Goal: Navigation & Orientation: Find specific page/section

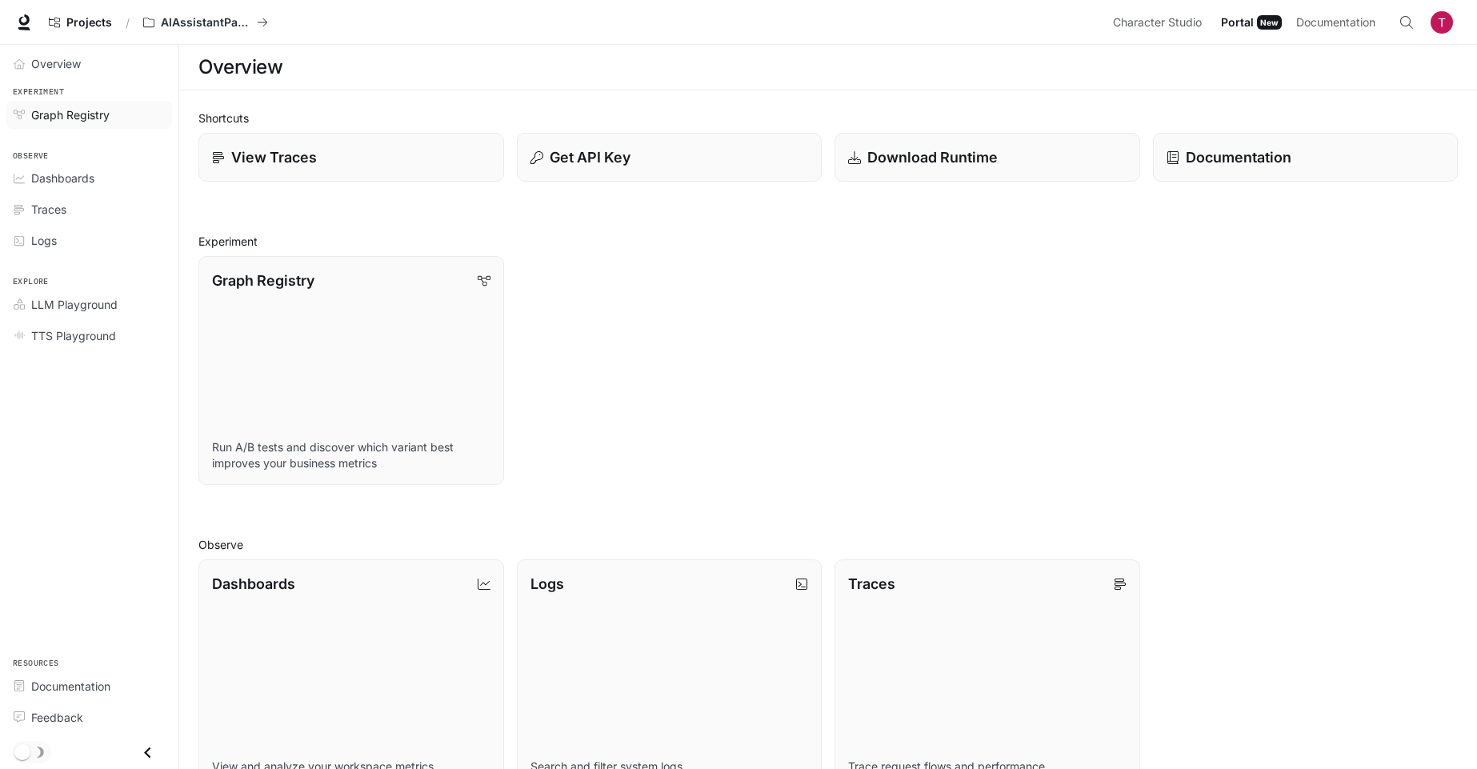
click at [117, 114] on div "Graph Registry" at bounding box center [98, 114] width 134 height 17
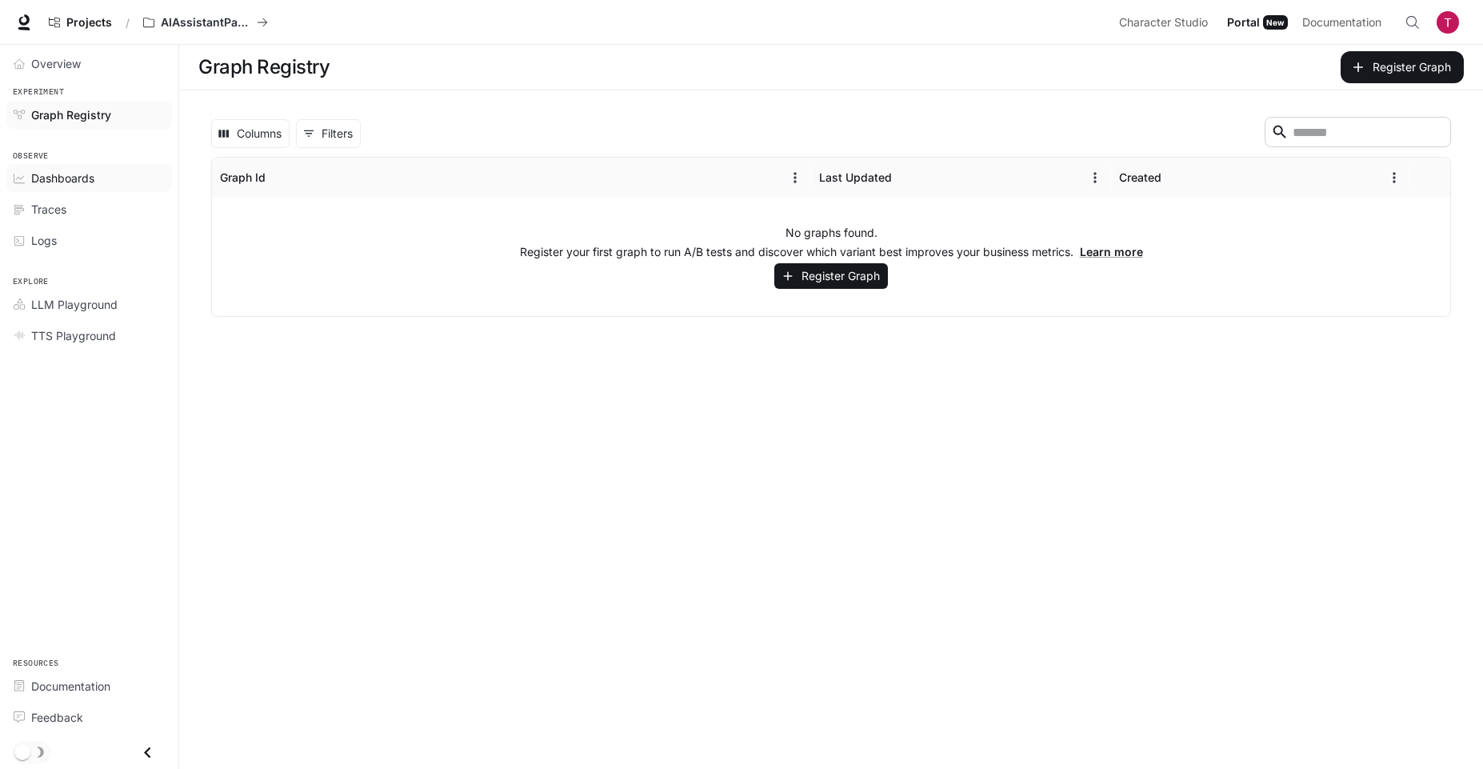
click at [87, 179] on span "Dashboards" at bounding box center [62, 178] width 63 height 17
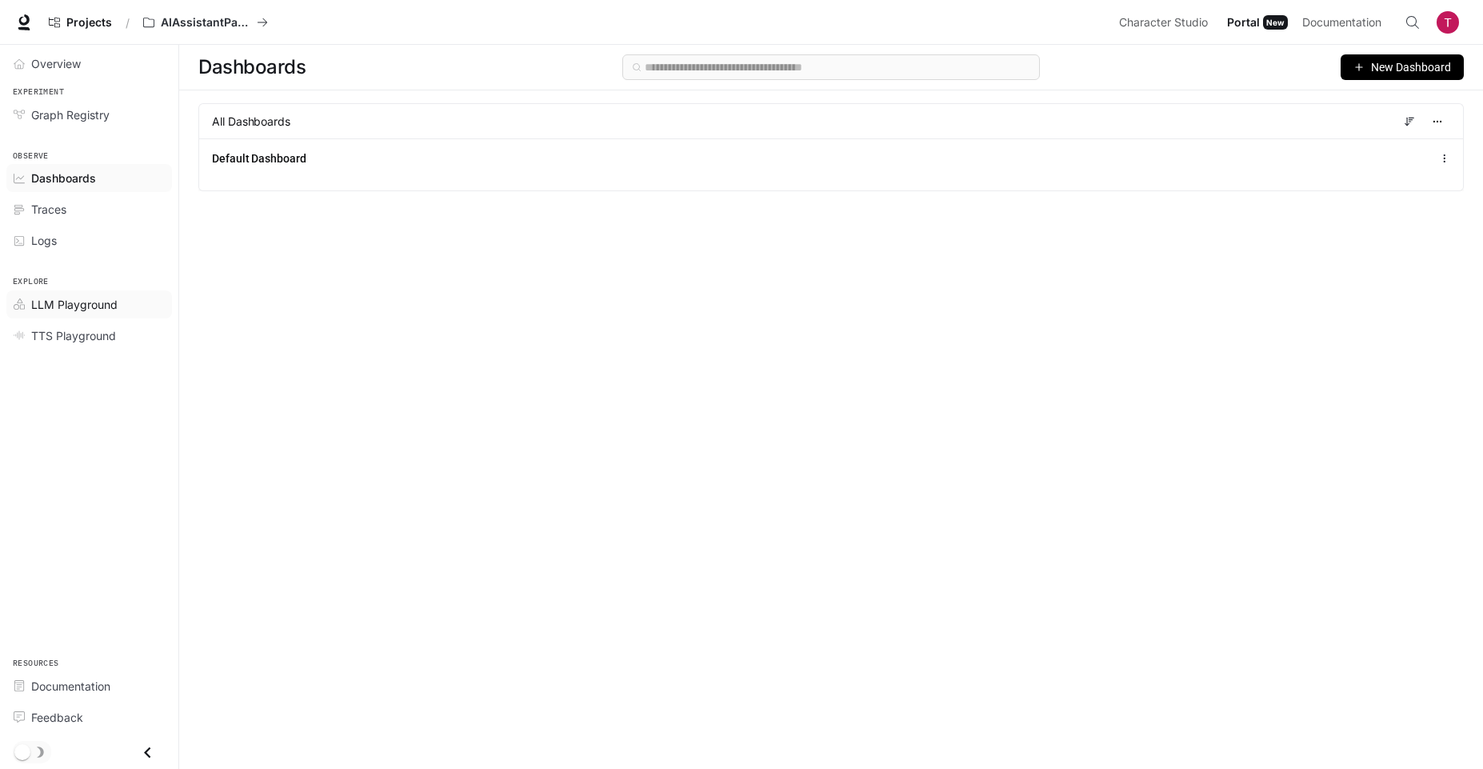
click at [107, 314] on link "LLM Playground" at bounding box center [89, 304] width 166 height 28
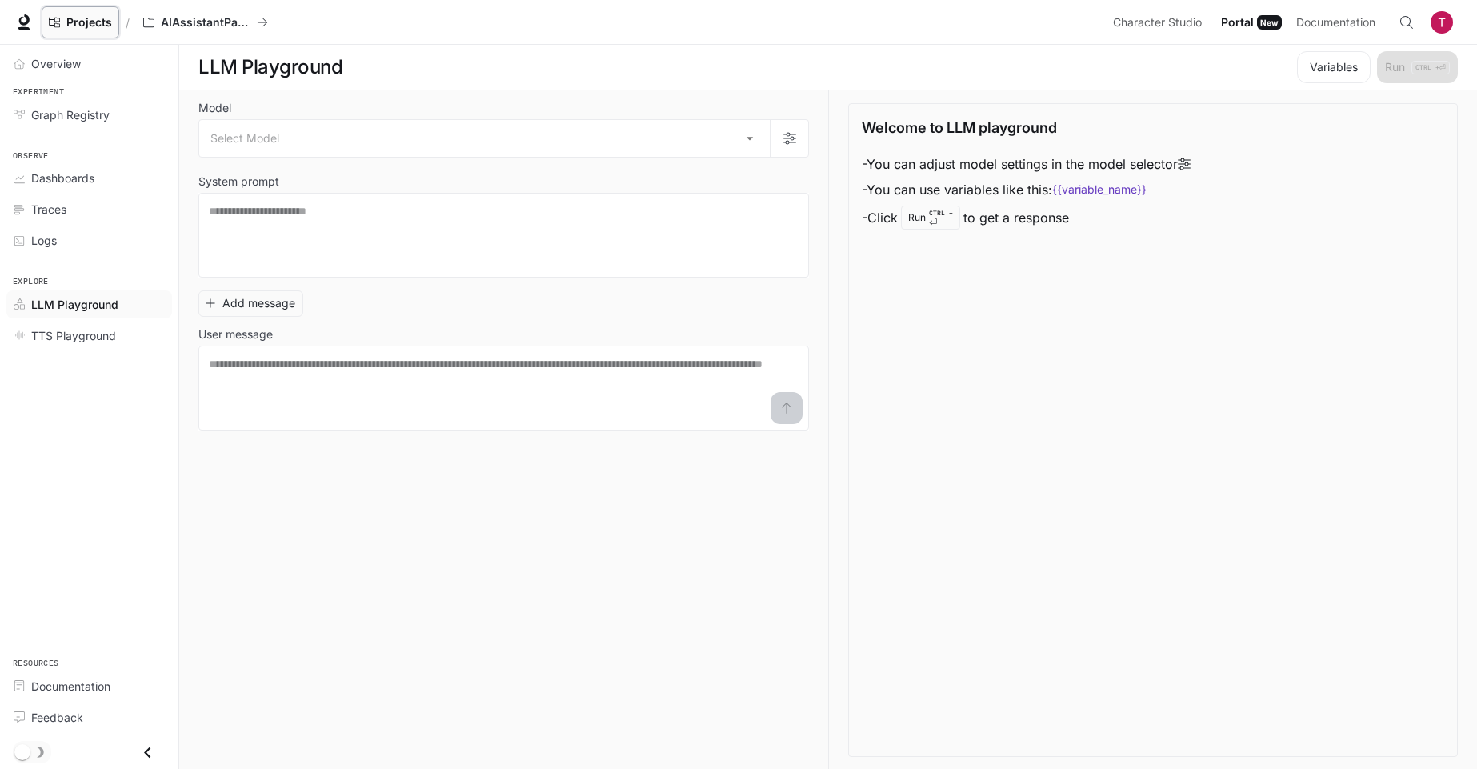
click at [82, 27] on span "Projects" at bounding box center [89, 23] width 46 height 14
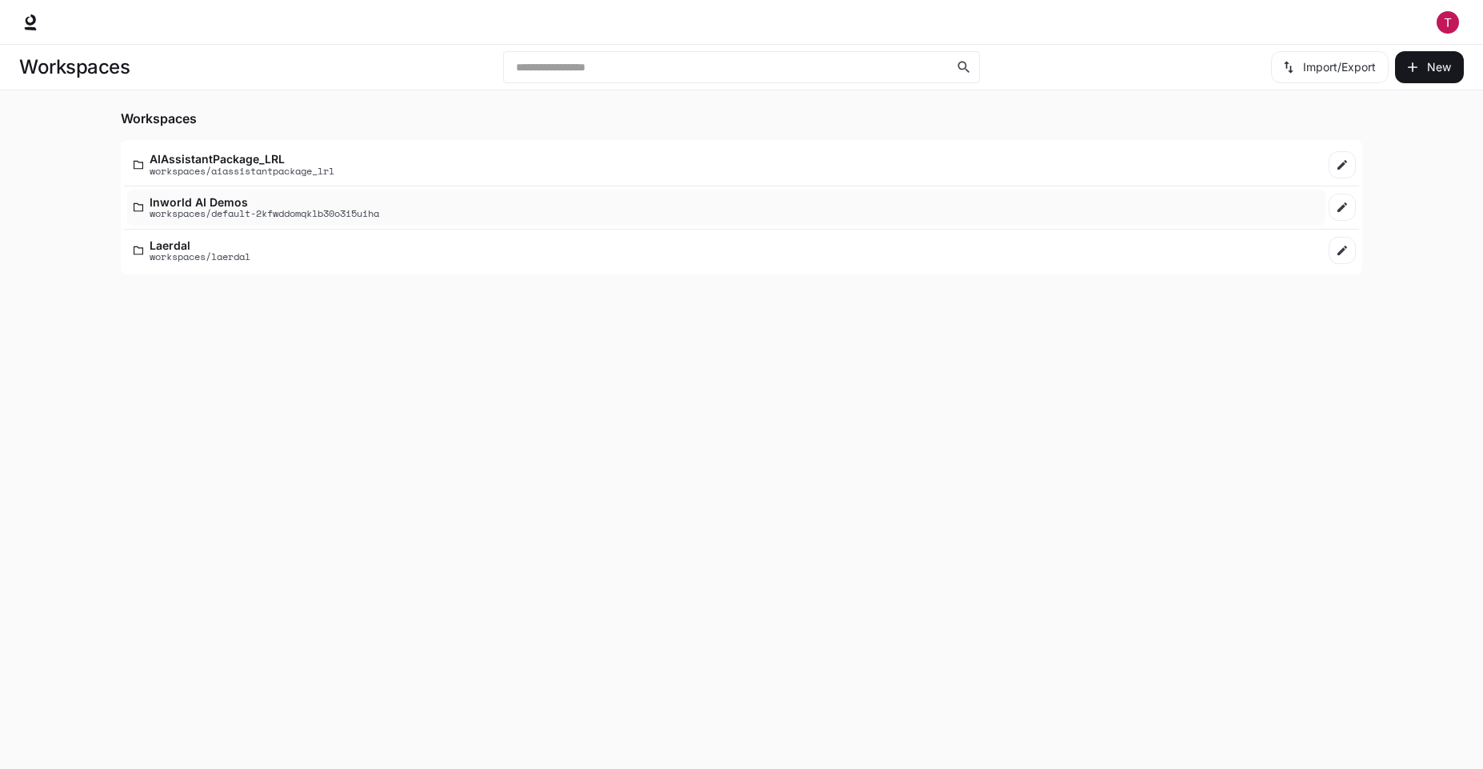
click at [228, 200] on p "Inworld AI Demos" at bounding box center [265, 202] width 230 height 12
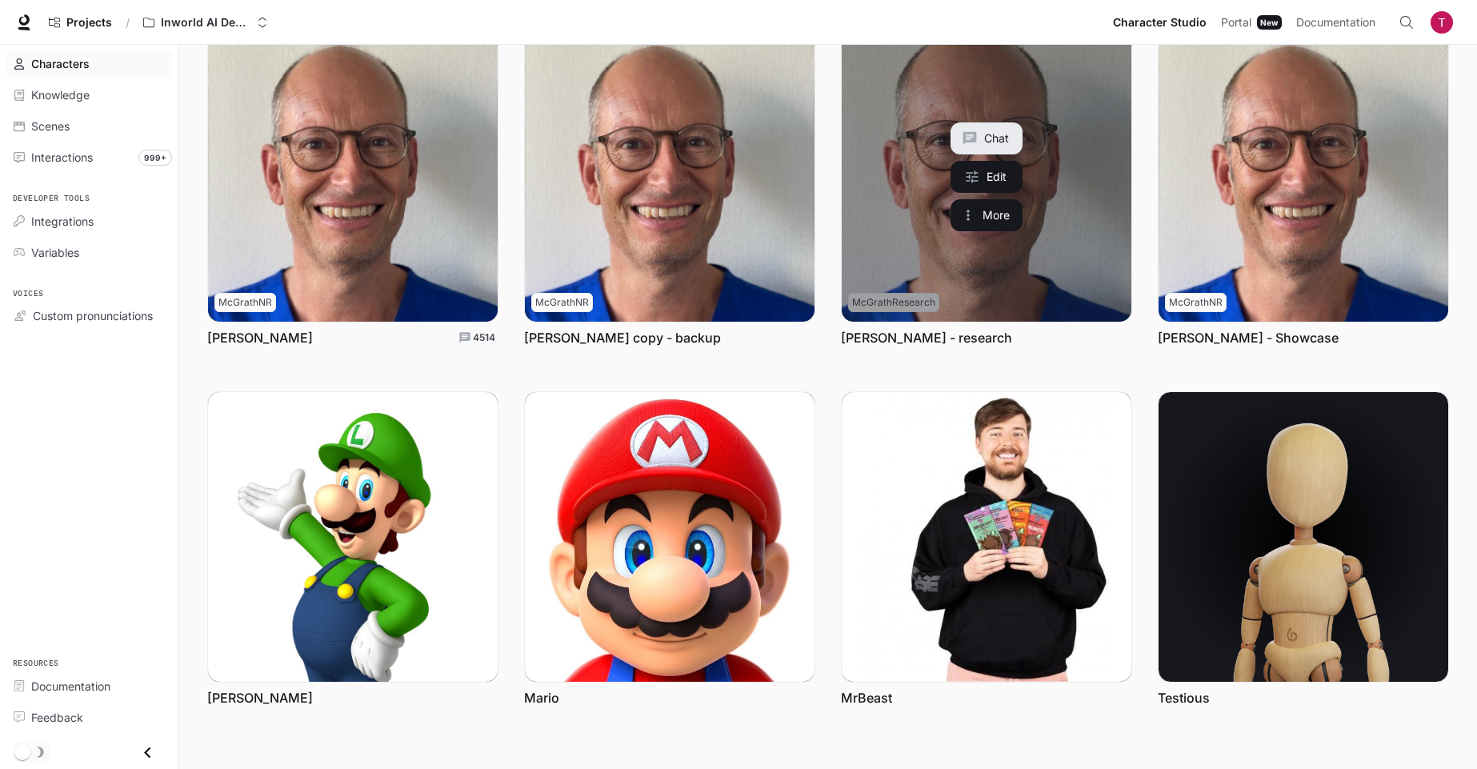
scroll to position [81, 0]
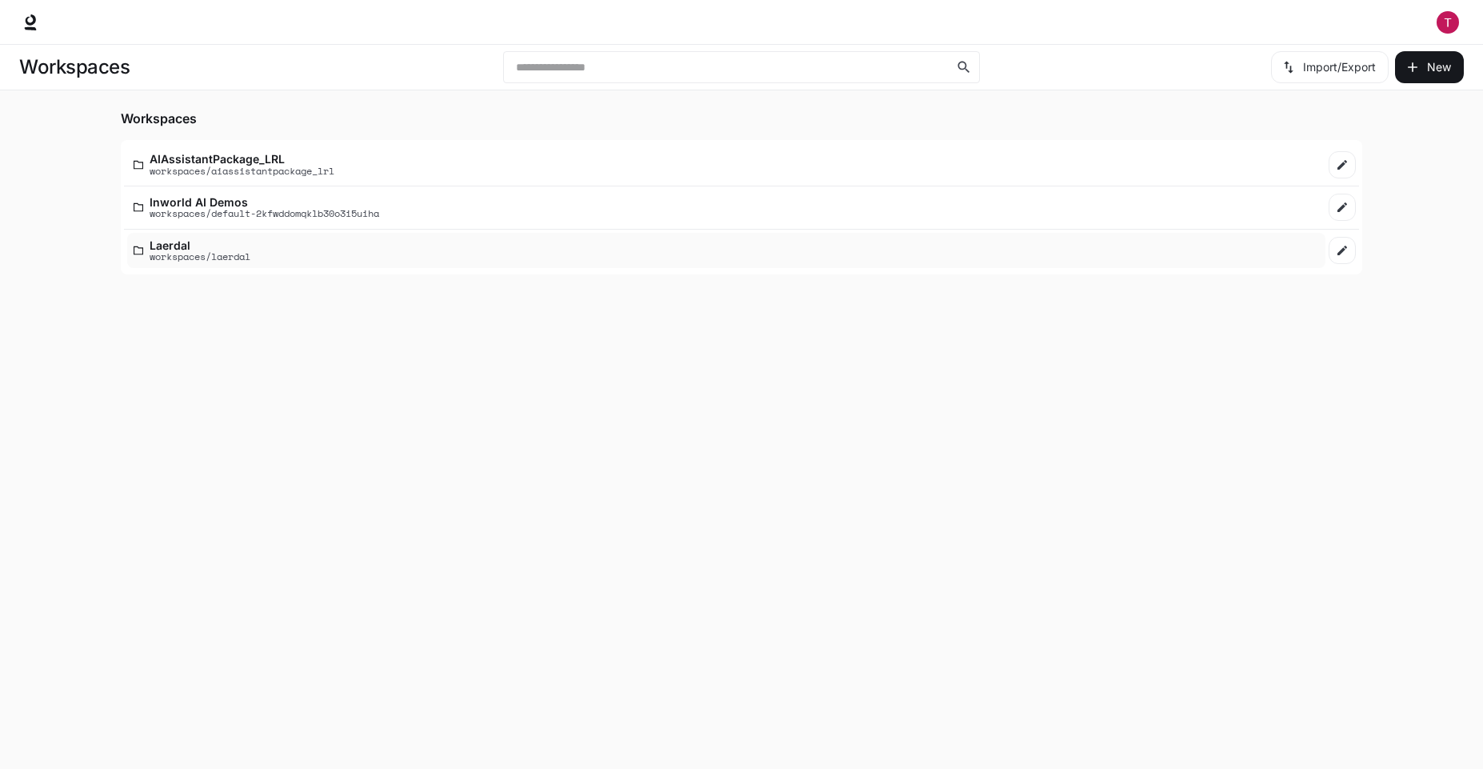
click at [218, 252] on p "workspaces/laerdal" at bounding box center [200, 256] width 101 height 10
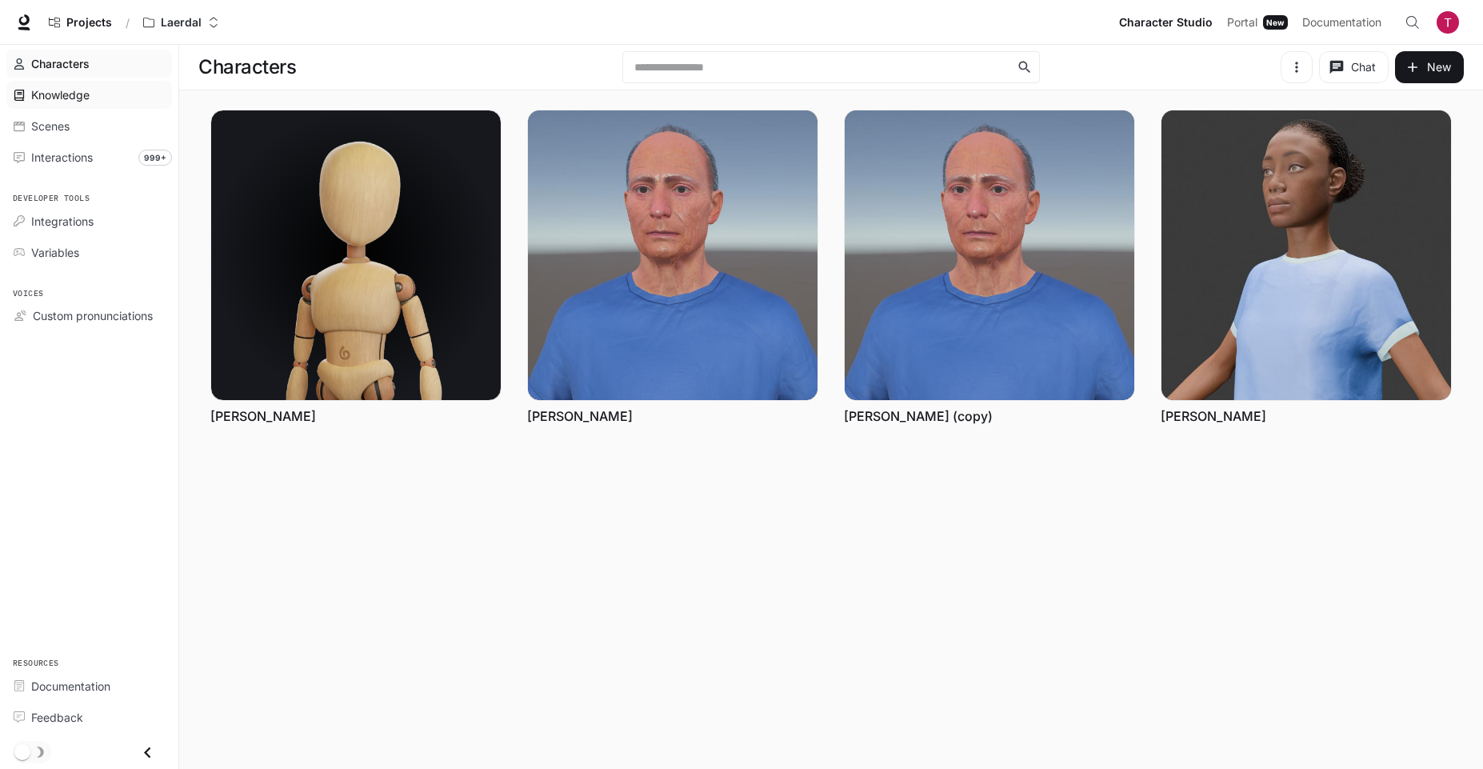
click at [74, 99] on span "Knowledge" at bounding box center [60, 94] width 58 height 17
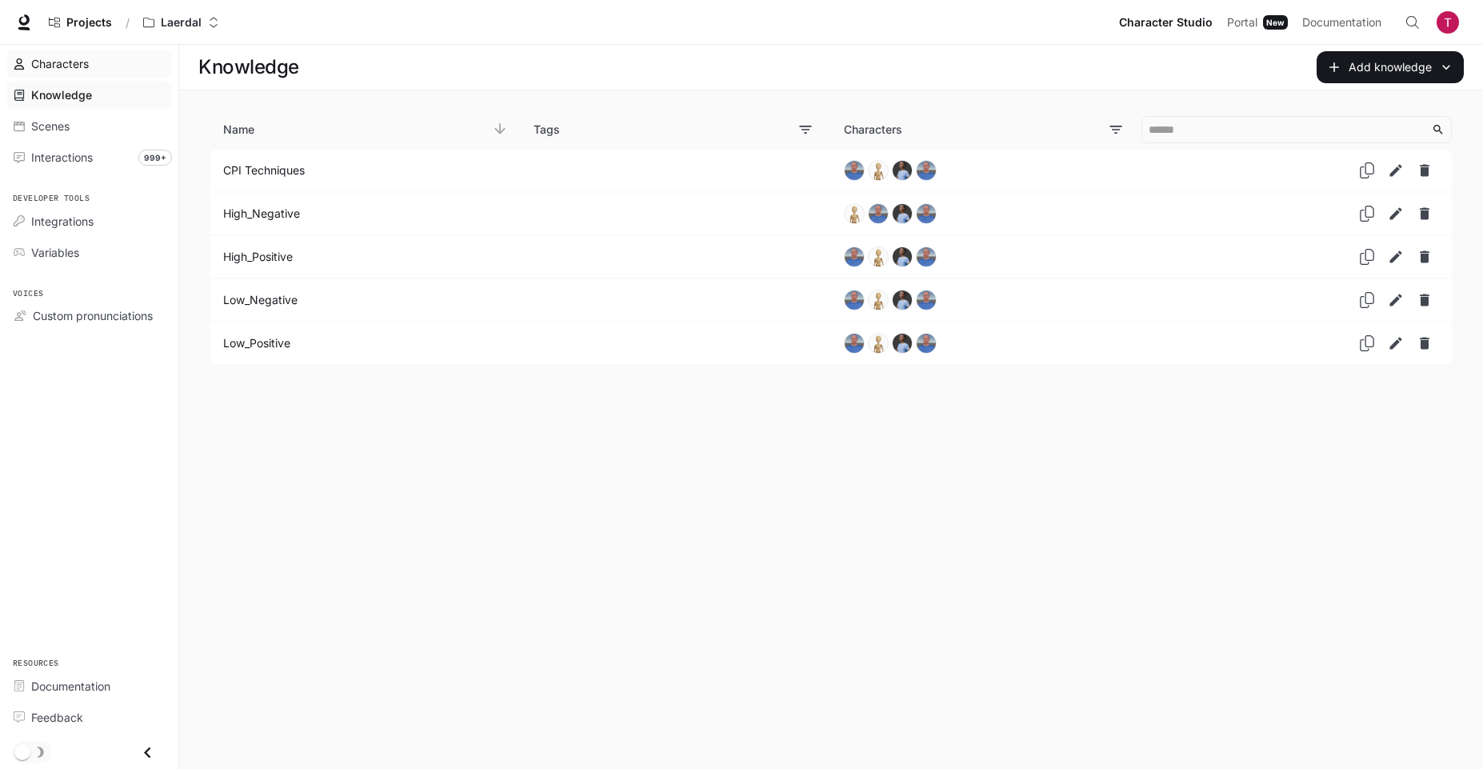
click at [80, 74] on link "Characters" at bounding box center [89, 64] width 166 height 28
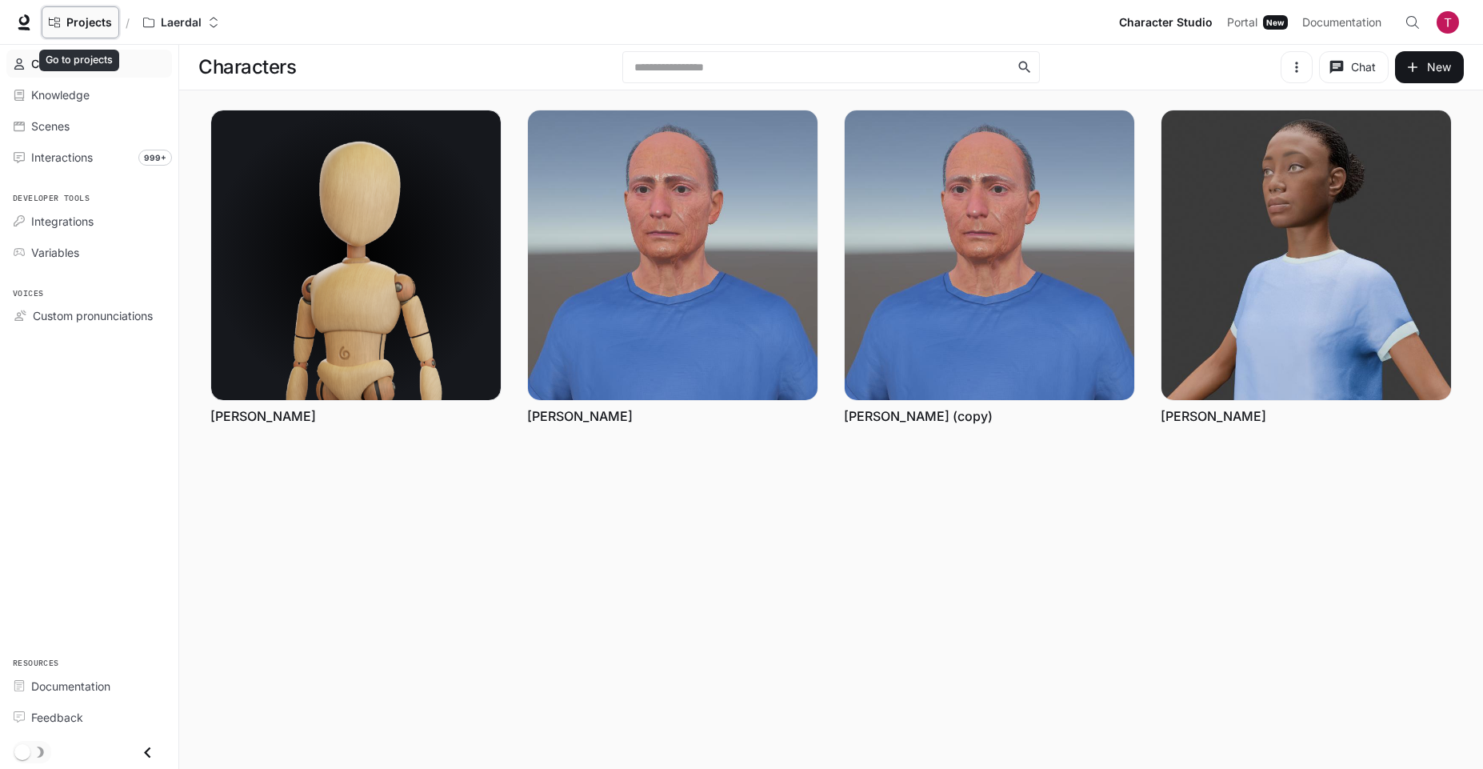
click at [89, 25] on span "Projects" at bounding box center [89, 23] width 46 height 14
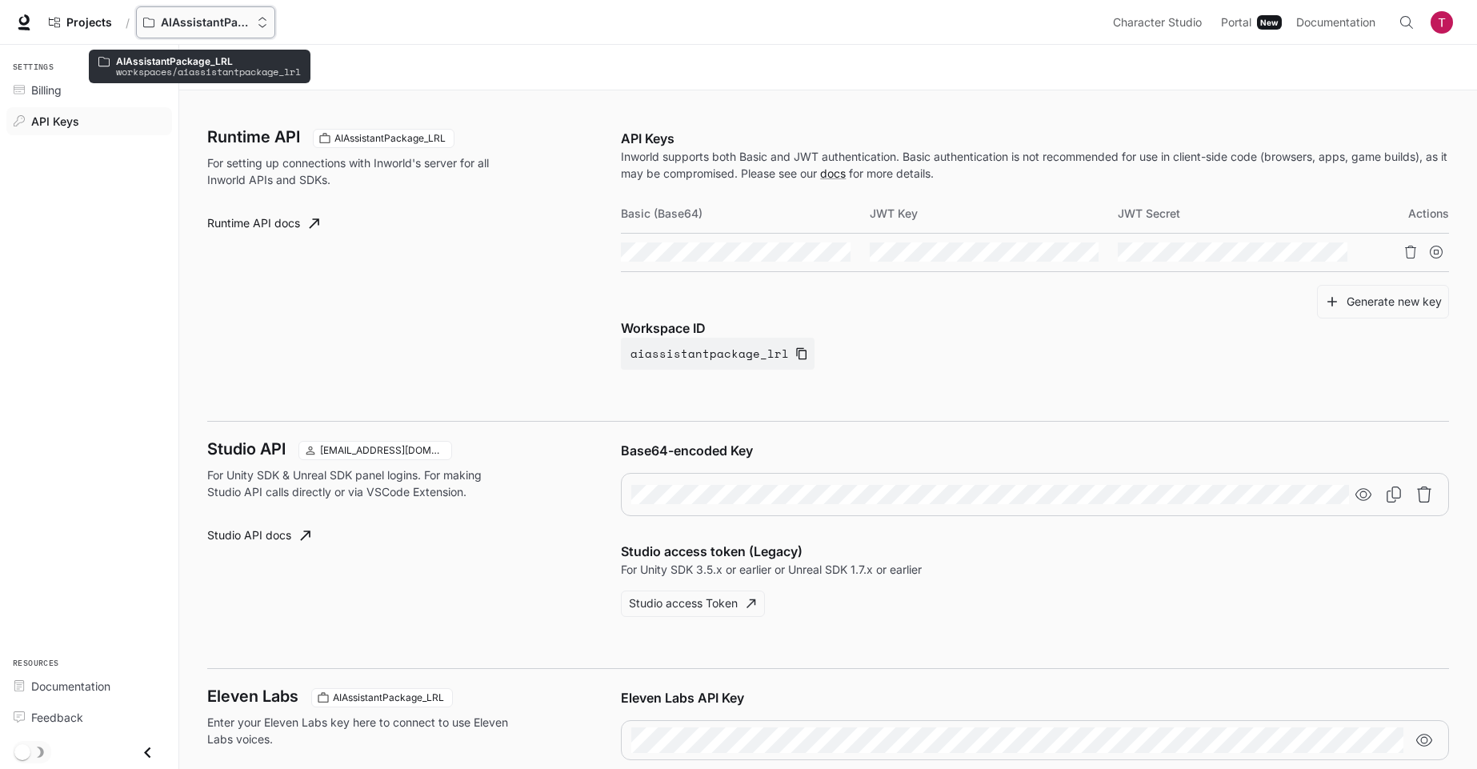
click at [226, 34] on button "AIAssistantPackage_LRL" at bounding box center [205, 22] width 139 height 32
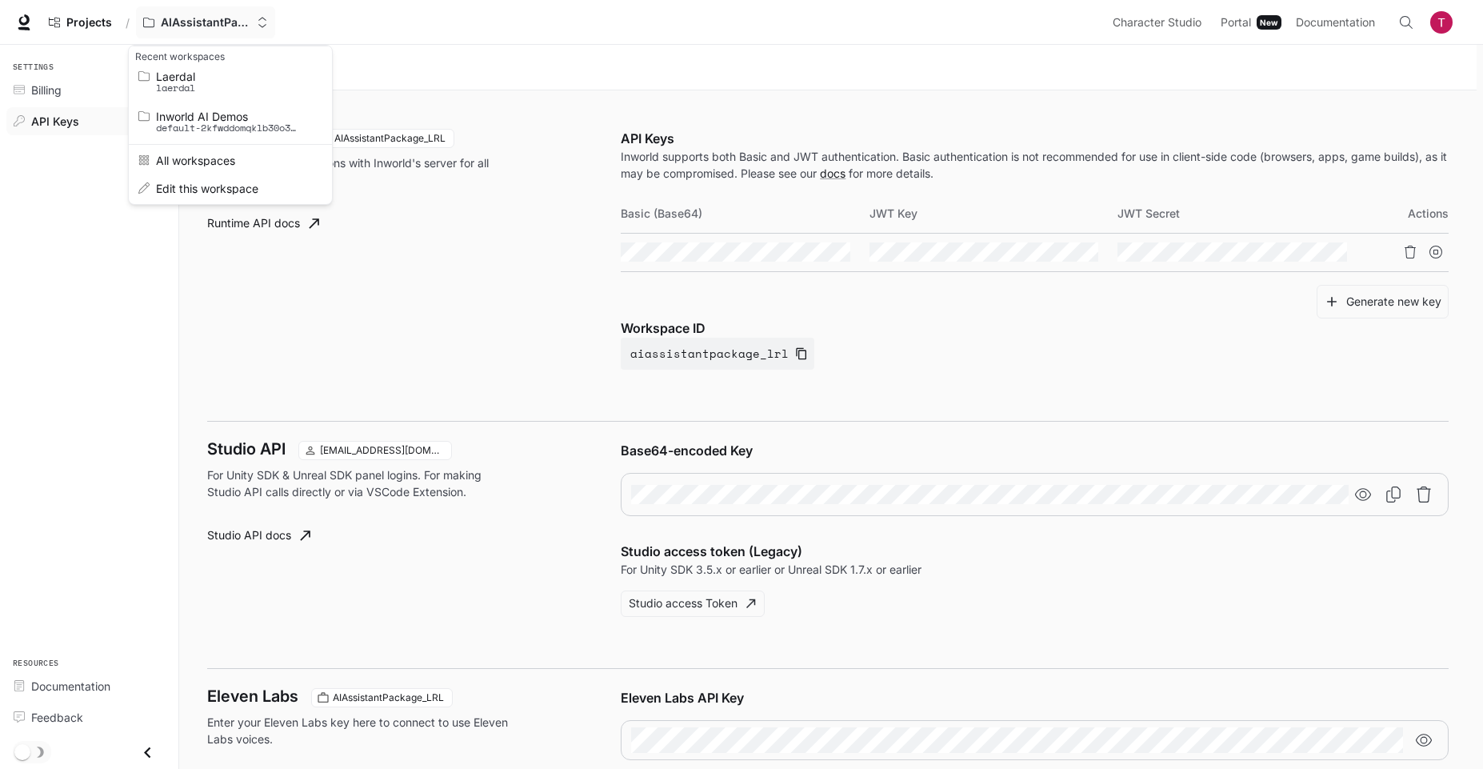
click at [226, 34] on div "Open workspace menu" at bounding box center [741, 384] width 1483 height 769
